Goal: Task Accomplishment & Management: Complete application form

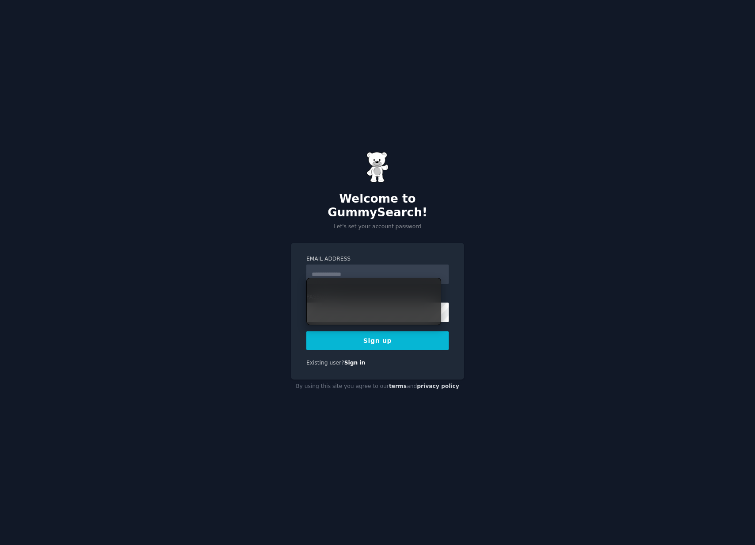
click at [285, 238] on div "Welcome to GummySearch! Let's set your account password Email Address Password …" at bounding box center [377, 272] width 755 height 545
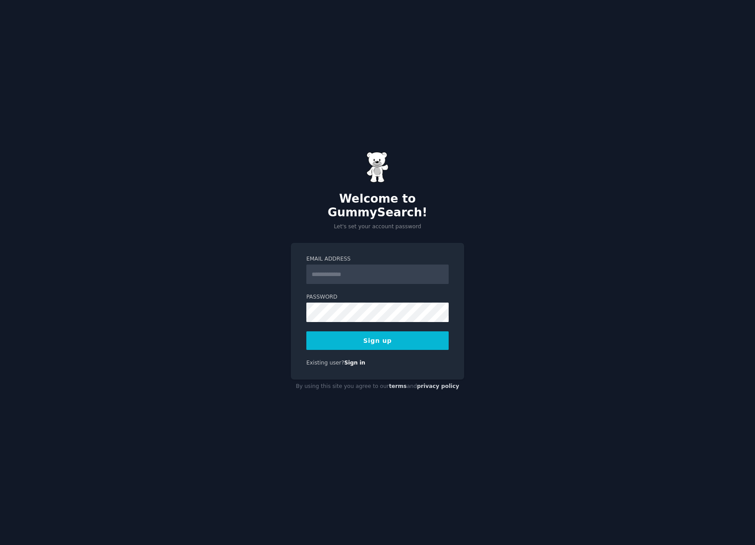
click at [443, 268] on keeper-lock "Open Keeper Popup" at bounding box center [439, 267] width 11 height 11
click at [437, 270] on keeper-lock "Open Keeper Popup" at bounding box center [439, 267] width 11 height 11
click at [385, 298] on keeper-draggable-element at bounding box center [362, 289] width 105 height 21
click at [386, 298] on keeper-draggable-element at bounding box center [362, 289] width 105 height 21
click at [380, 268] on input "Email Address" at bounding box center [377, 273] width 142 height 19
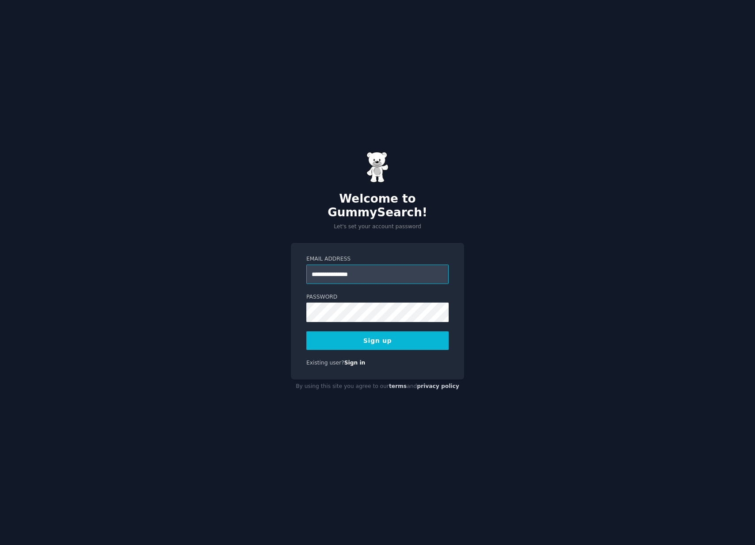
type input "**********"
click at [406, 335] on button "Sign up" at bounding box center [377, 340] width 142 height 19
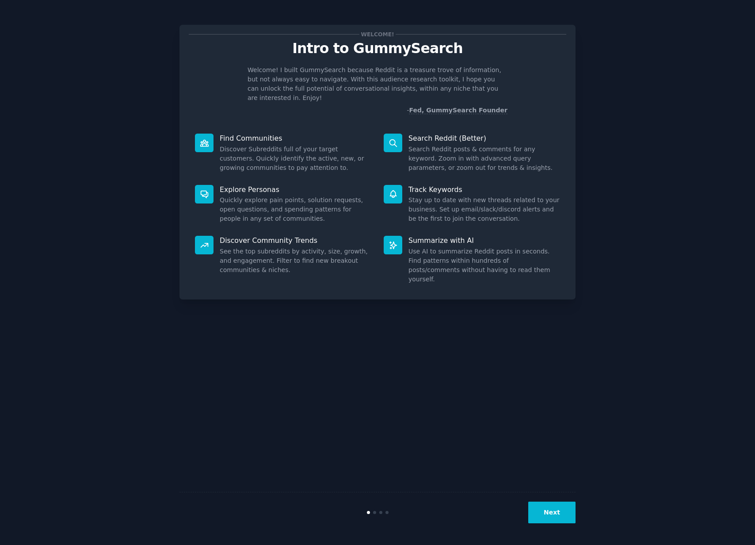
click at [551, 506] on button "Next" at bounding box center [551, 512] width 47 height 22
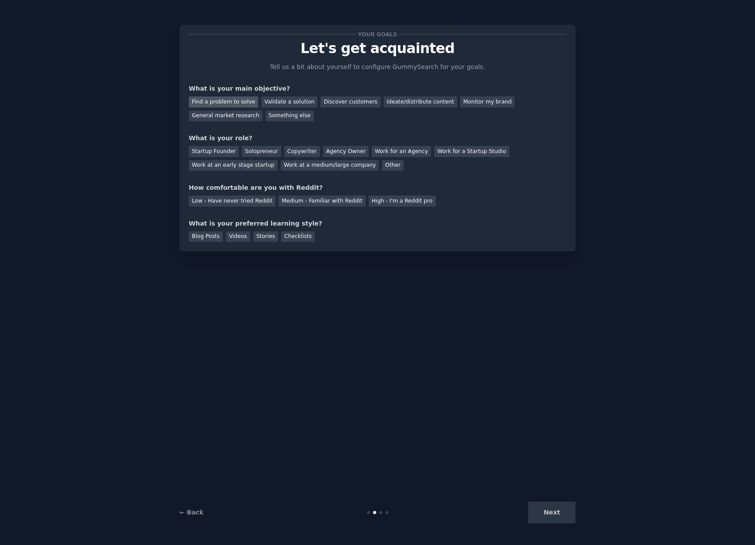
click at [237, 102] on div "Find a problem to solve" at bounding box center [223, 101] width 69 height 11
click at [342, 103] on div "Discover customers" at bounding box center [351, 101] width 60 height 11
click at [230, 102] on div "Find a problem to solve" at bounding box center [223, 101] width 69 height 11
click at [221, 153] on div "Startup Founder" at bounding box center [214, 151] width 50 height 11
click at [301, 202] on div "Medium - Familiar with Reddit" at bounding box center [322, 200] width 87 height 11
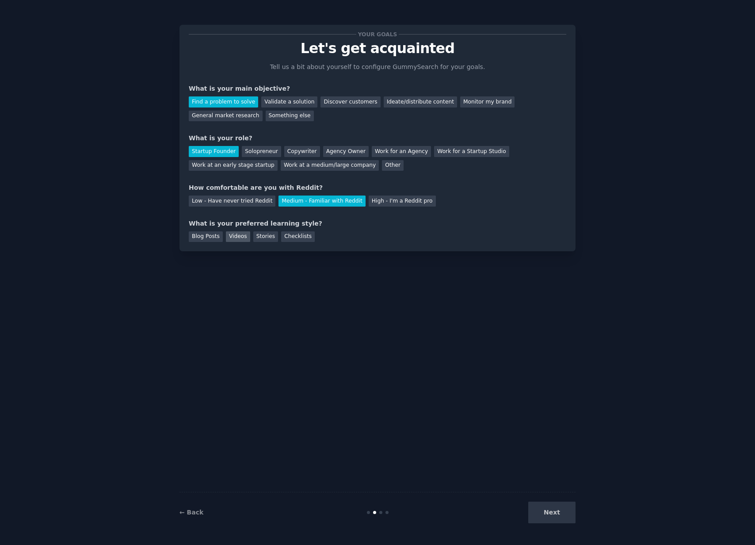
click at [236, 238] on div "Videos" at bounding box center [238, 236] width 24 height 11
click at [548, 509] on button "Next" at bounding box center [551, 512] width 47 height 22
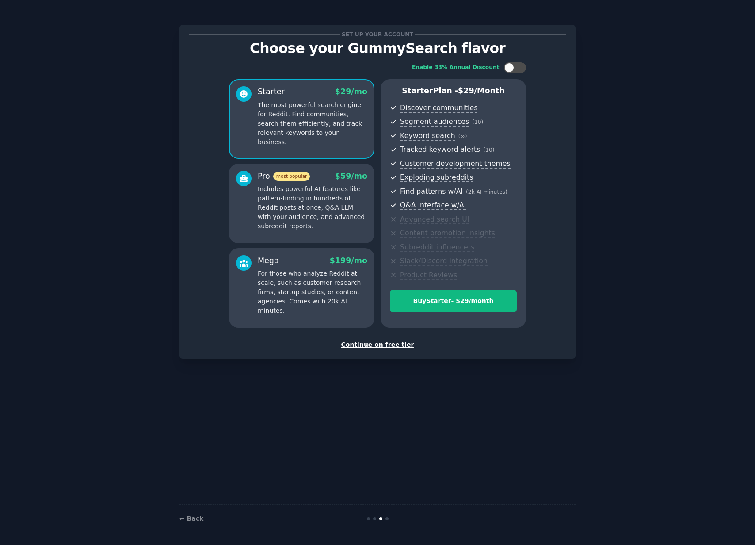
click at [317, 199] on p "Includes powerful AI features like pattern-finding in hundreds of Reddit posts …" at bounding box center [313, 207] width 110 height 46
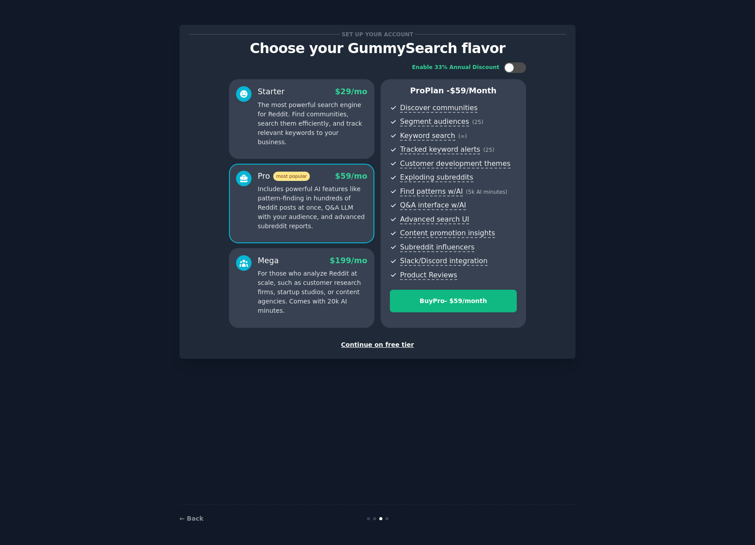
click at [304, 124] on p "The most powerful search engine for Reddit. Find communities, search them effic…" at bounding box center [313, 123] width 110 height 46
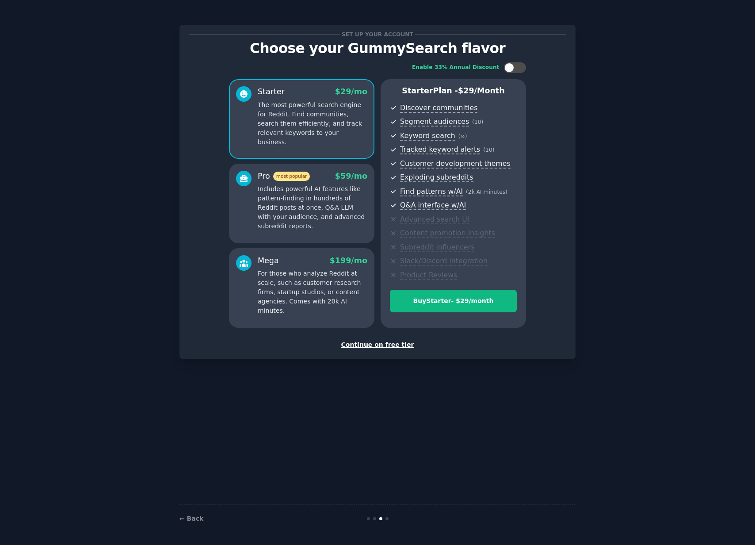
click at [304, 189] on p "Includes powerful AI features like pattern-finding in hundreds of Reddit posts …" at bounding box center [313, 207] width 110 height 46
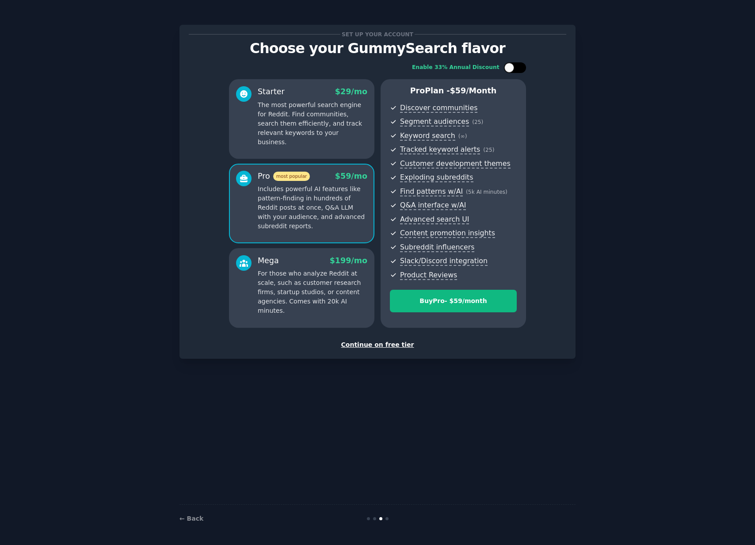
click at [510, 69] on div at bounding box center [510, 68] width 10 height 10
click at [512, 68] on icon at bounding box center [510, 67] width 5 height 5
checkbox input "false"
click at [326, 267] on div "Mega $ 199 /mo For those who analyze Reddit at scale, such as customer research…" at bounding box center [313, 285] width 110 height 61
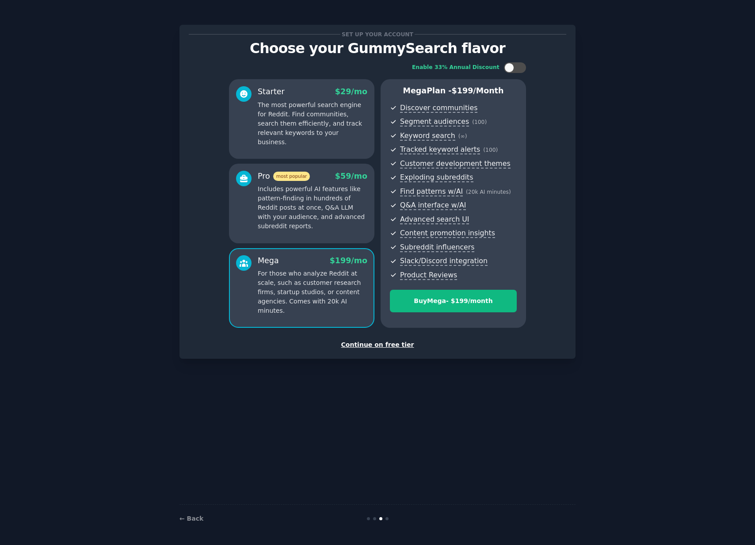
click at [298, 188] on p "Includes powerful AI features like pattern-finding in hundreds of Reddit posts …" at bounding box center [313, 207] width 110 height 46
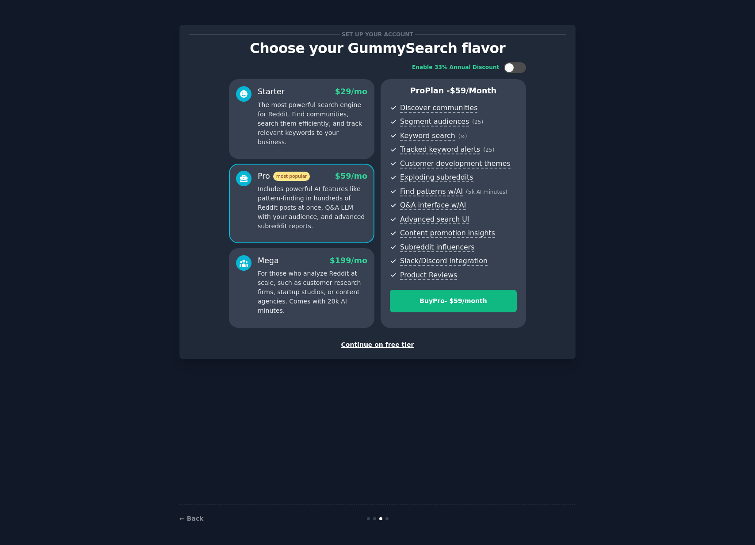
drag, startPoint x: 302, startPoint y: 137, endPoint x: 300, endPoint y: 227, distance: 89.8
click at [302, 137] on p "The most powerful search engine for Reddit. Find communities, search them effic…" at bounding box center [313, 123] width 110 height 46
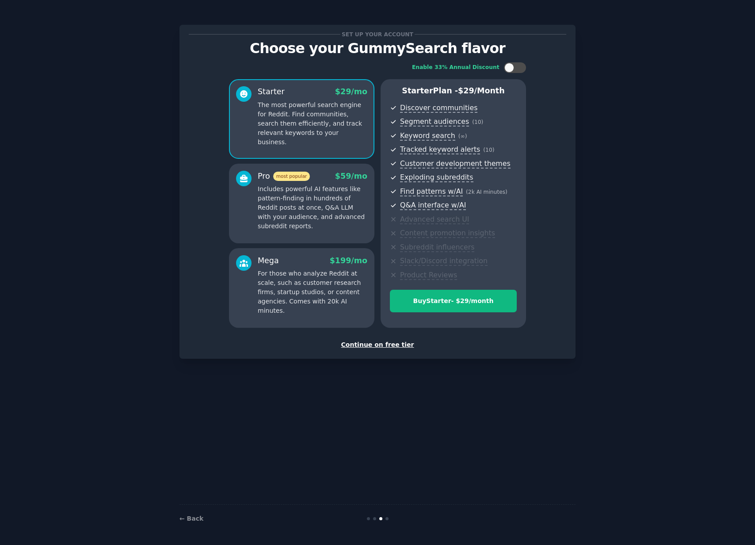
click at [300, 257] on div "Mega $ 199 /mo" at bounding box center [313, 260] width 110 height 11
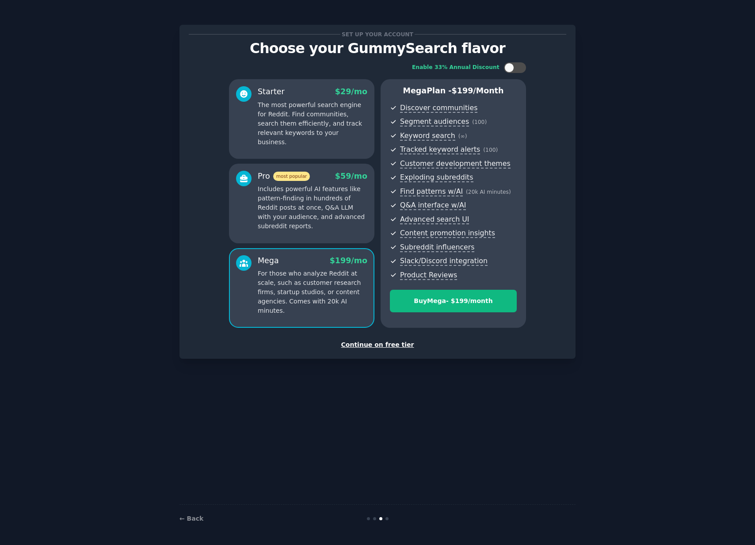
click at [301, 239] on div "Pro most popular $ 59 /mo Includes powerful AI features like pattern-finding in…" at bounding box center [301, 204] width 145 height 80
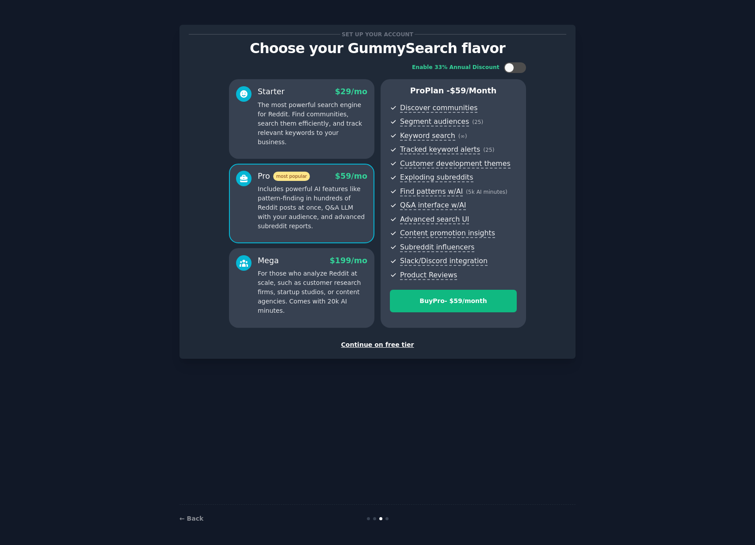
click at [287, 285] on p "For those who analyze Reddit at scale, such as customer research firms, startup…" at bounding box center [313, 292] width 110 height 46
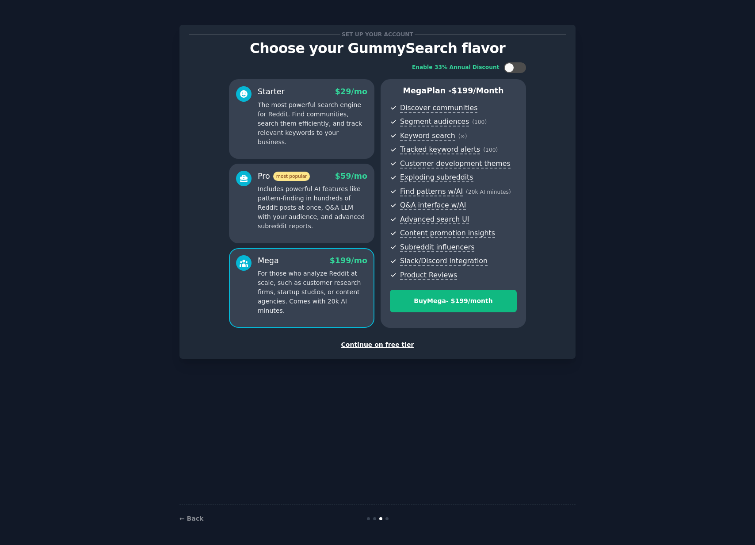
click at [279, 220] on p "Includes powerful AI features like pattern-finding in hundreds of Reddit posts …" at bounding box center [313, 207] width 110 height 46
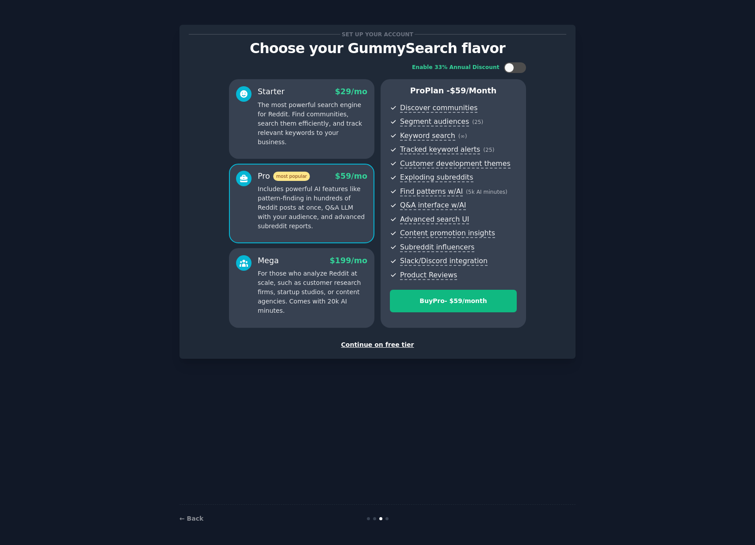
click at [282, 285] on p "For those who analyze Reddit at scale, such as customer research firms, startup…" at bounding box center [313, 292] width 110 height 46
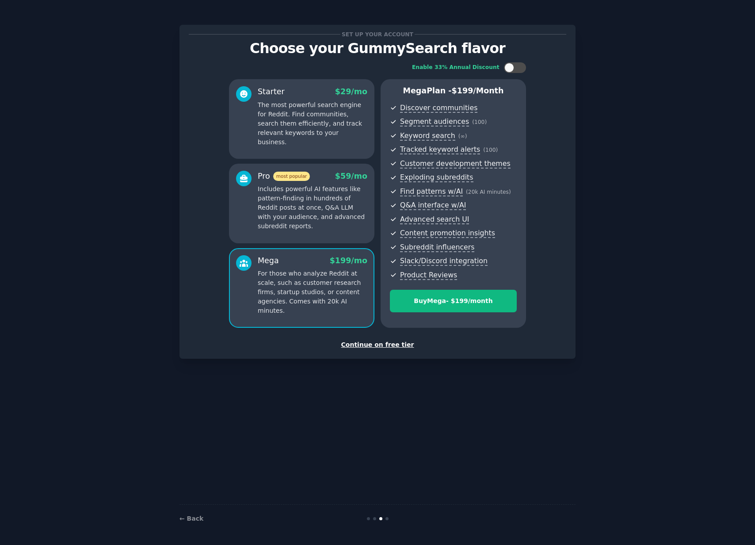
click at [286, 223] on p "Includes powerful AI features like pattern-finding in hundreds of Reddit posts …" at bounding box center [313, 207] width 110 height 46
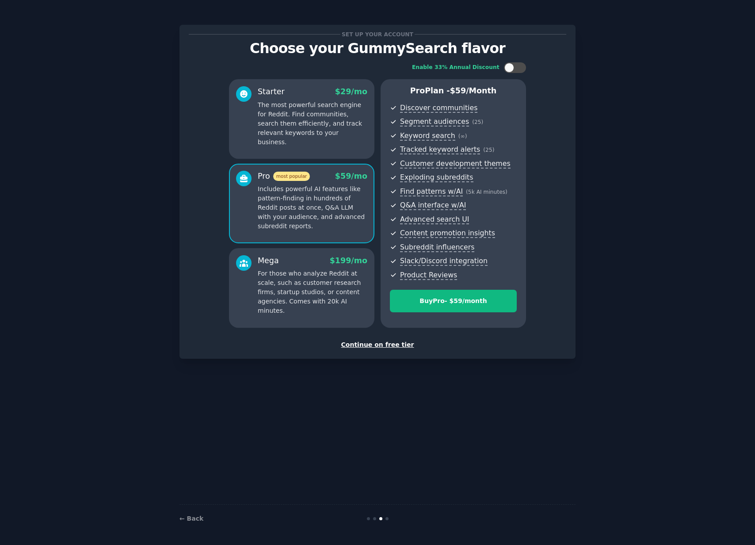
click at [295, 169] on div "Pro most popular $ 59 /mo Includes powerful AI features like pattern-finding in…" at bounding box center [301, 204] width 145 height 80
click at [299, 143] on div "Starter $ 29 /mo The most powerful search engine for Reddit. Find communities, …" at bounding box center [301, 119] width 145 height 80
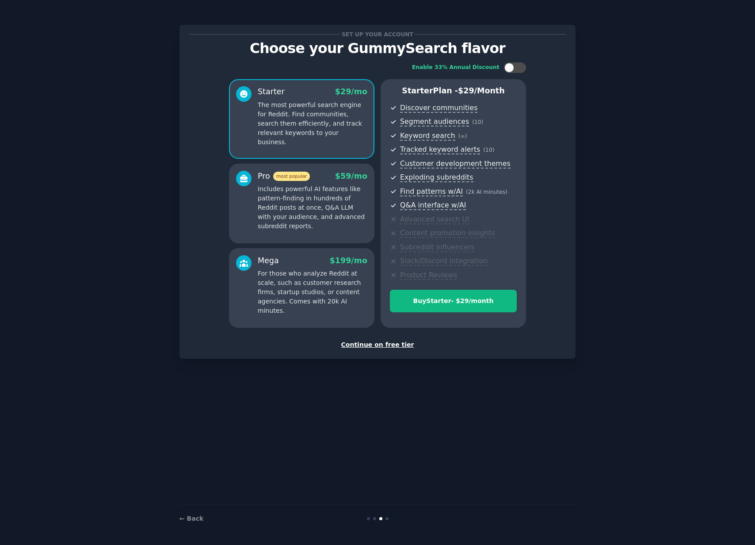
click at [300, 209] on p "Includes powerful AI features like pattern-finding in hundreds of Reddit posts …" at bounding box center [313, 207] width 110 height 46
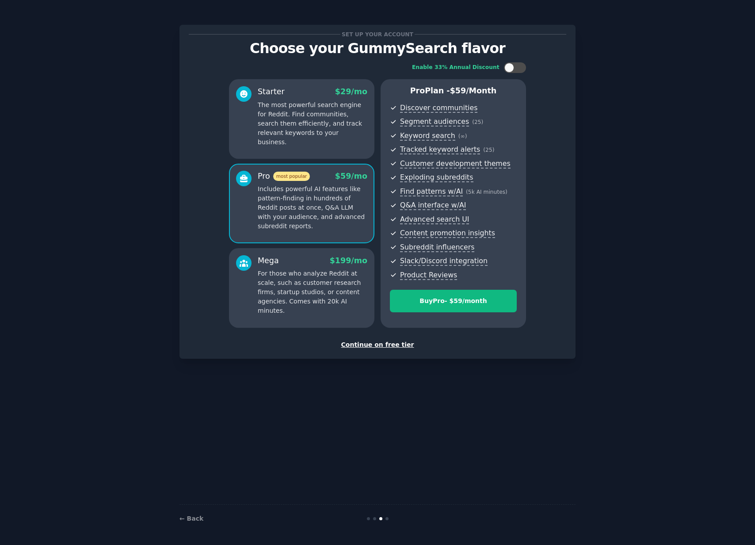
click at [355, 348] on div "Continue on free tier" at bounding box center [378, 344] width 378 height 9
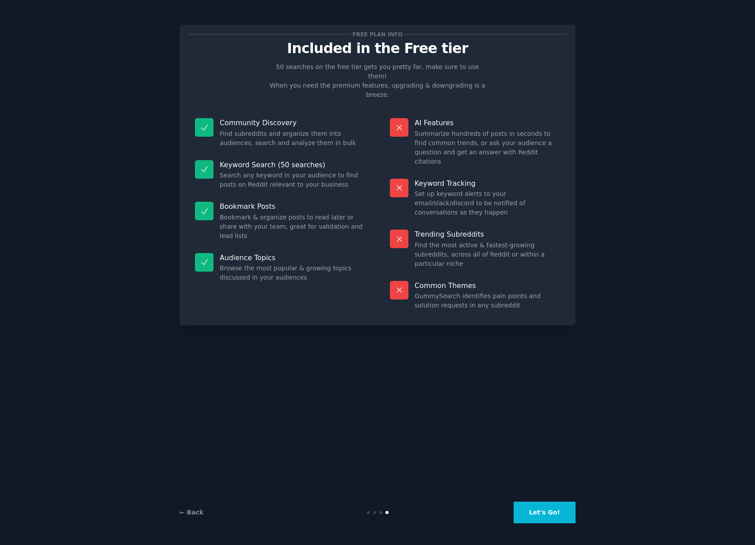
click at [540, 513] on button "Let's Go!" at bounding box center [545, 512] width 62 height 22
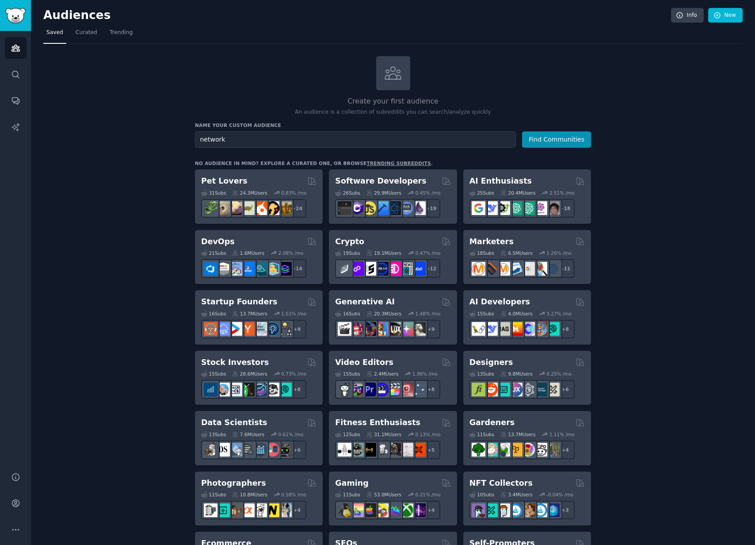
type input "network"
click at [522, 131] on button "Find Communities" at bounding box center [556, 139] width 69 height 16
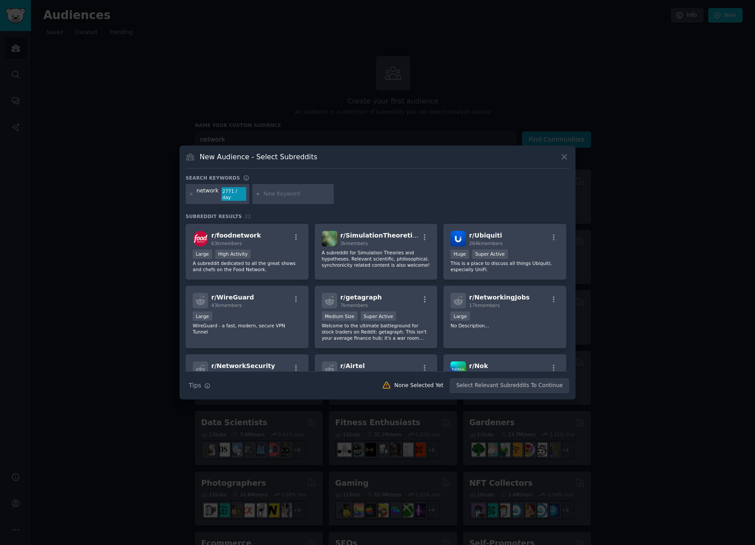
scroll to position [193, 0]
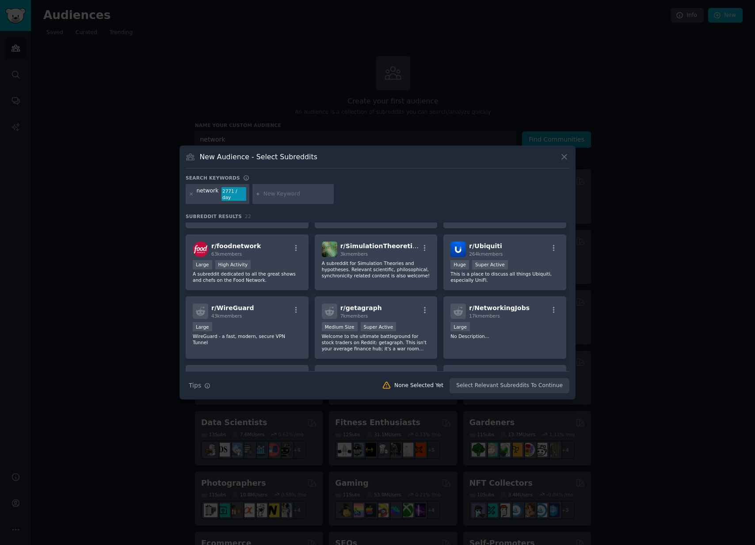
click at [568, 162] on button at bounding box center [564, 157] width 10 height 10
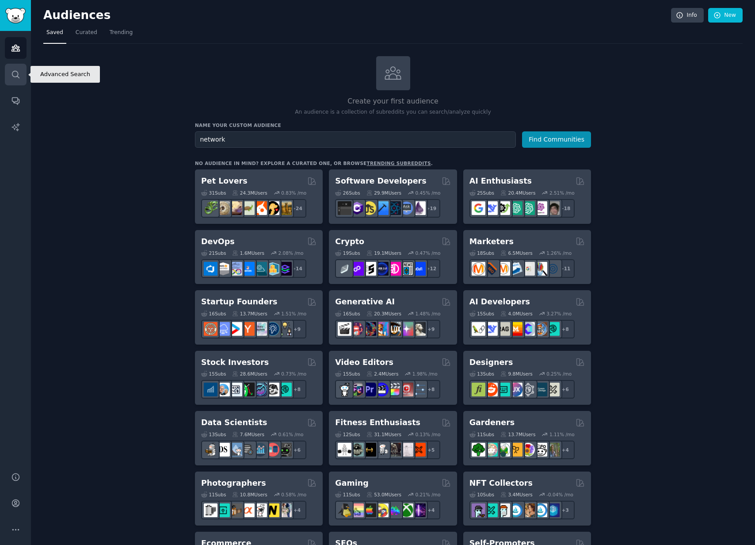
click at [13, 74] on icon "Sidebar" at bounding box center [15, 74] width 9 height 9
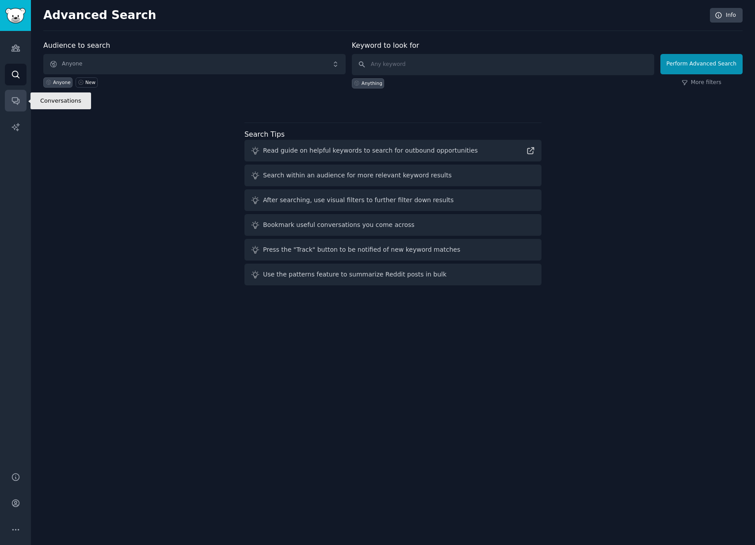
click at [18, 96] on icon "Sidebar" at bounding box center [15, 100] width 9 height 9
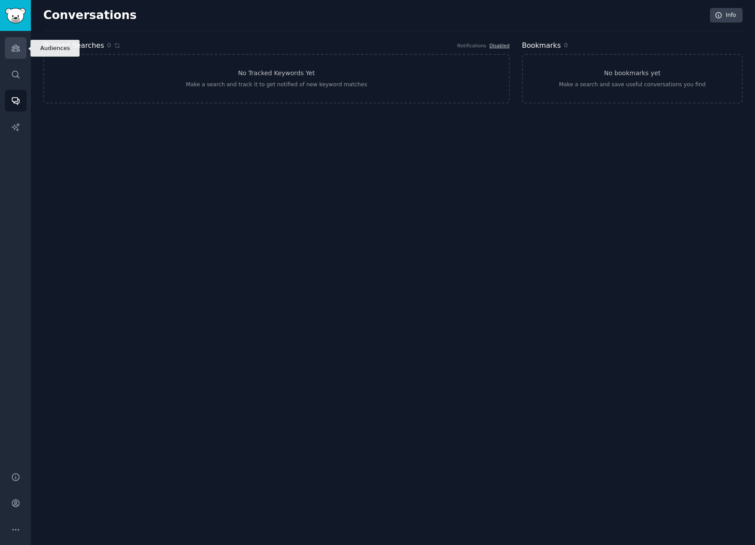
click at [9, 53] on link "Audiences" at bounding box center [16, 48] width 22 height 22
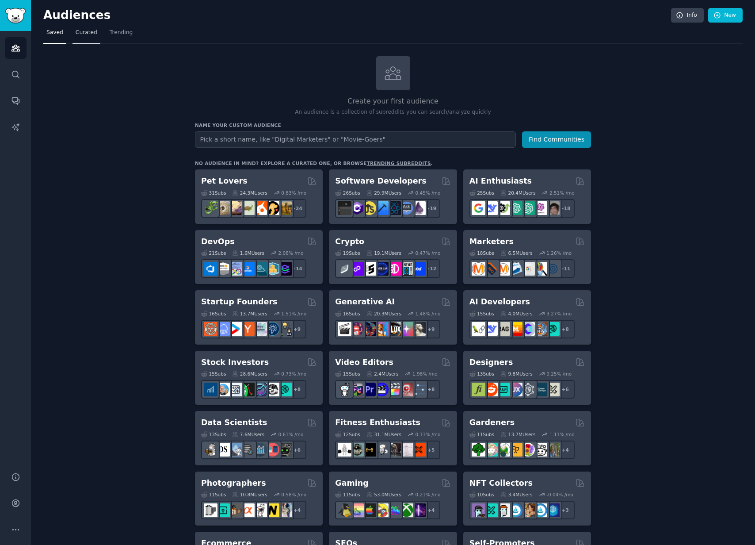
click at [84, 32] on span "Curated" at bounding box center [87, 33] width 22 height 8
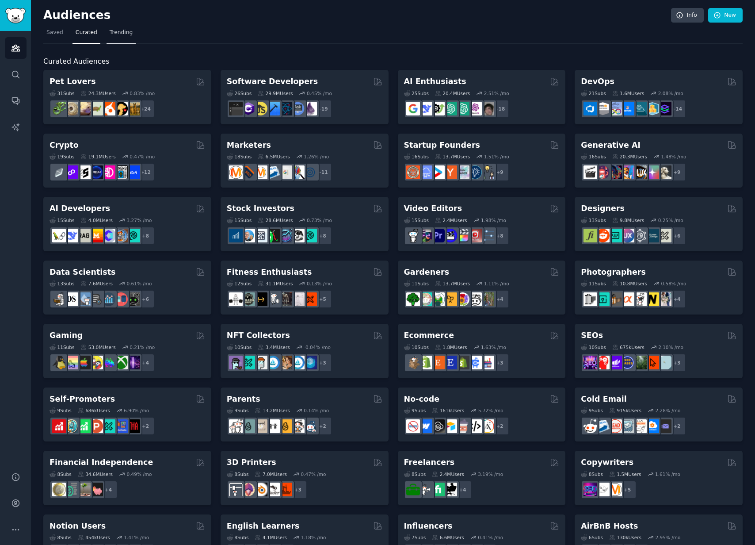
click at [114, 35] on span "Trending" at bounding box center [121, 33] width 23 height 8
